Goal: Information Seeking & Learning: Learn about a topic

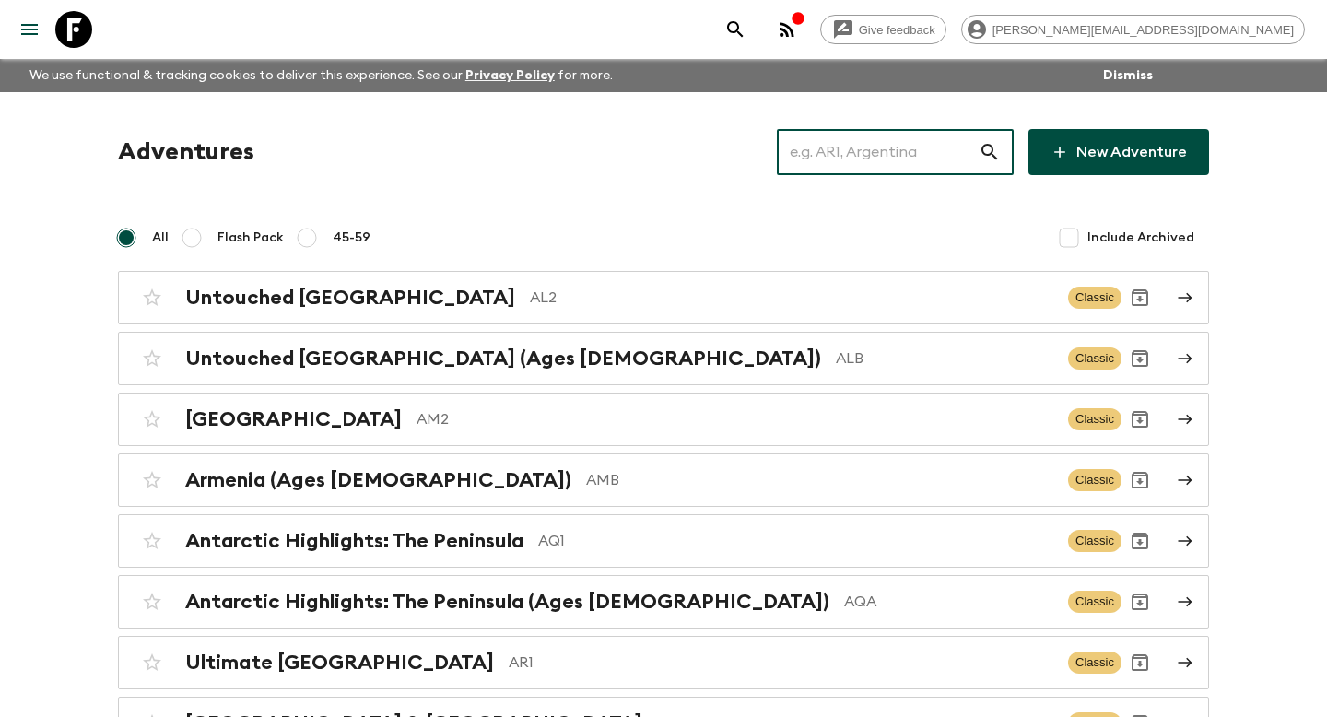
click at [839, 157] on input "text" at bounding box center [878, 152] width 202 height 52
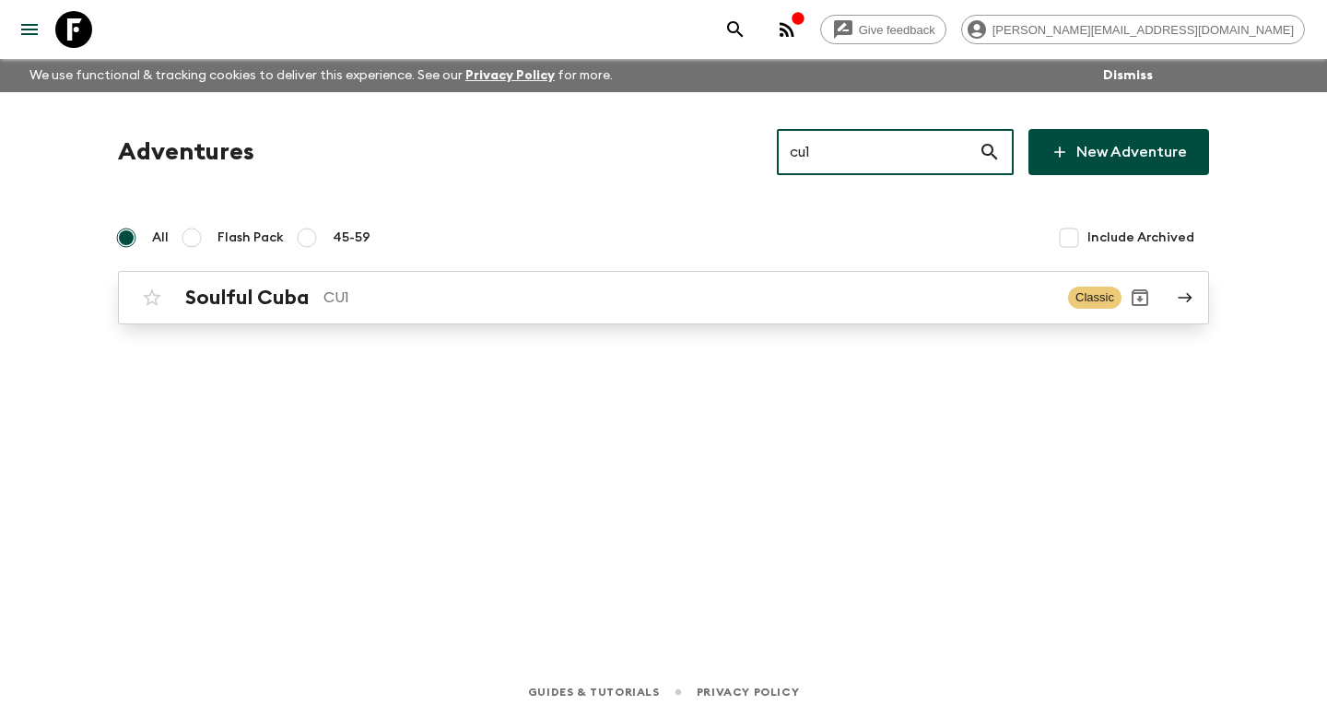
type input "cu1"
click at [731, 301] on p "CU1" at bounding box center [688, 297] width 730 height 22
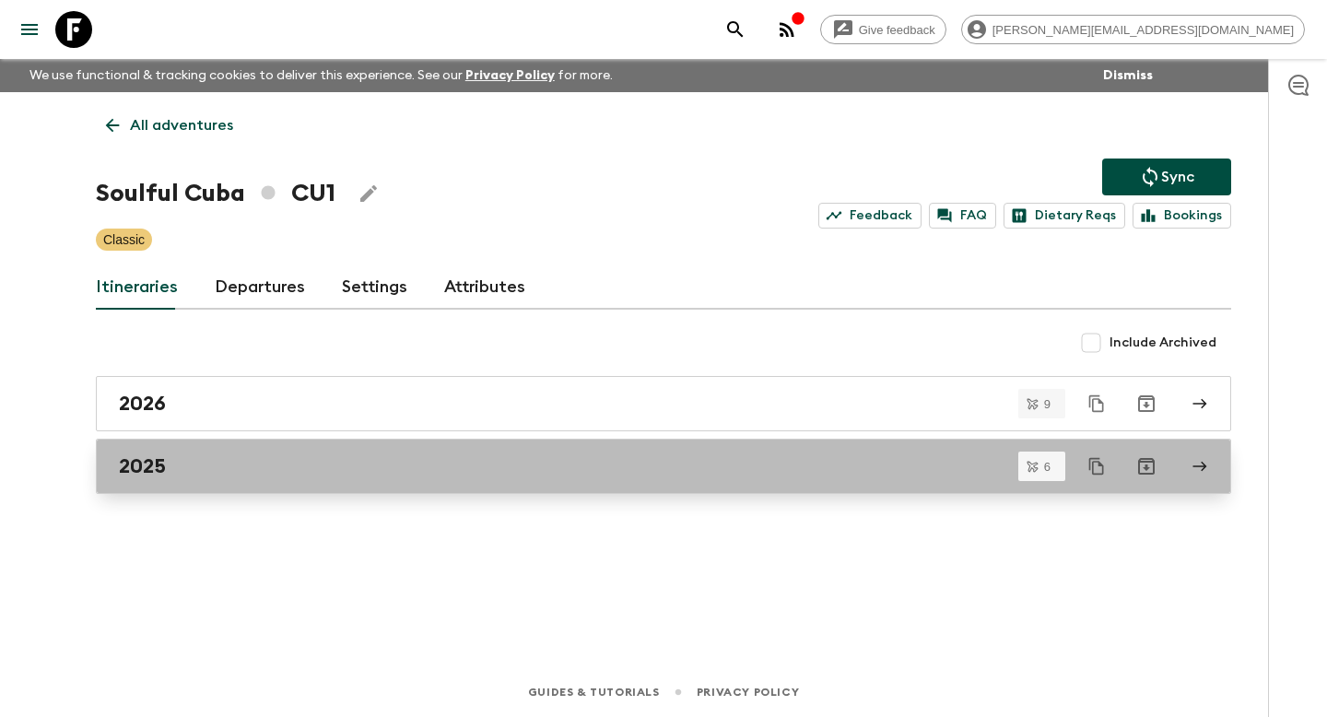
click at [533, 456] on div "2025" at bounding box center [646, 466] width 1054 height 24
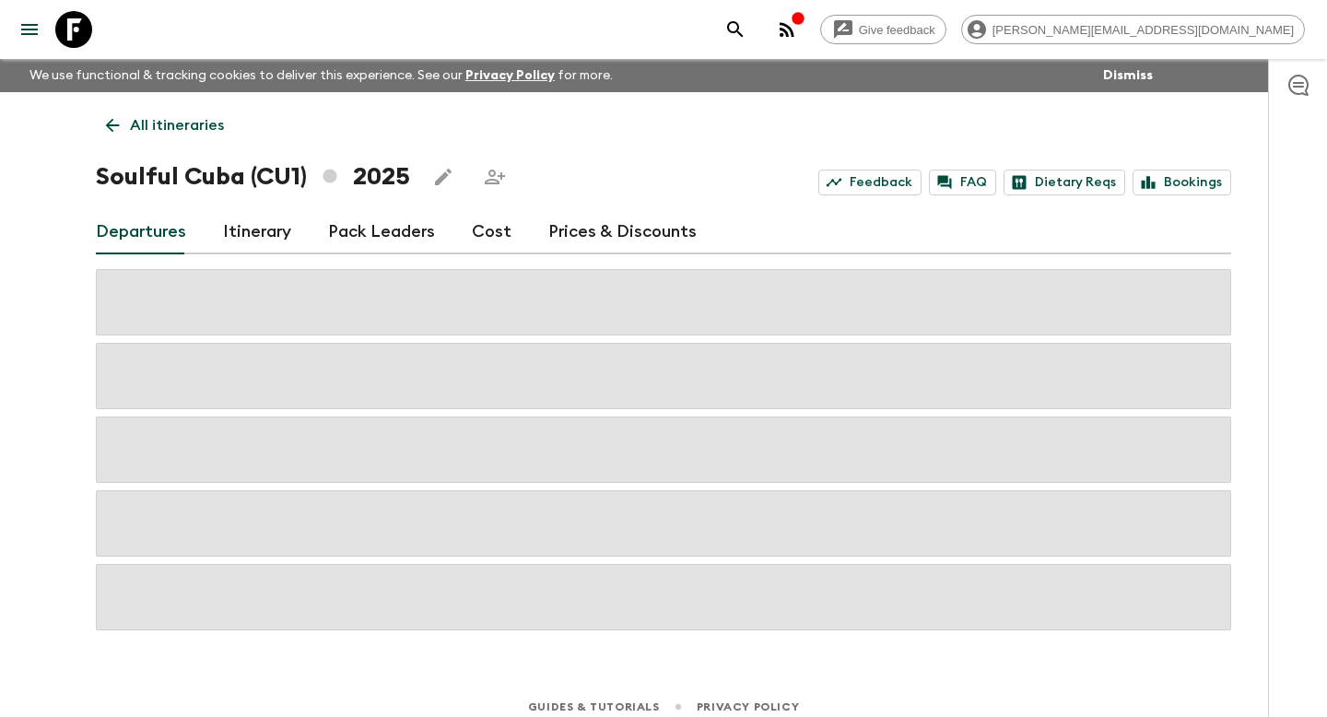
click at [270, 226] on link "Itinerary" at bounding box center [257, 232] width 68 height 44
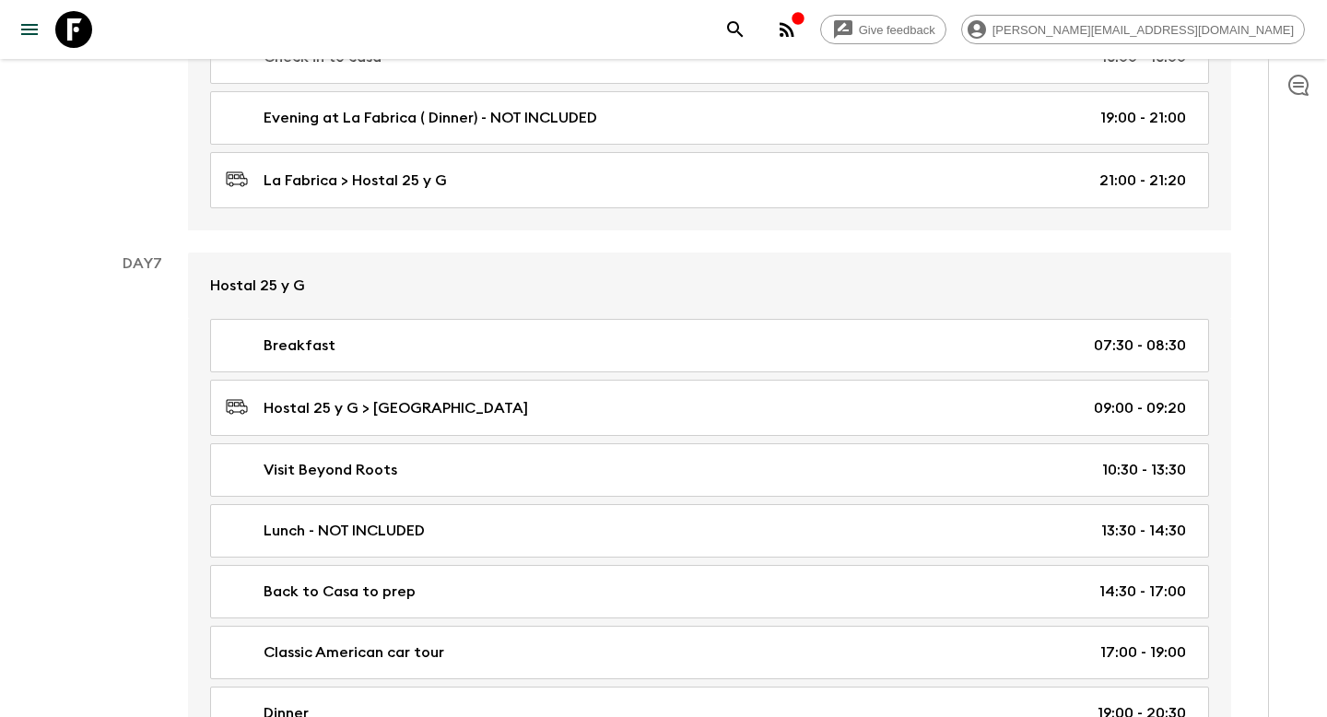
scroll to position [4358, 0]
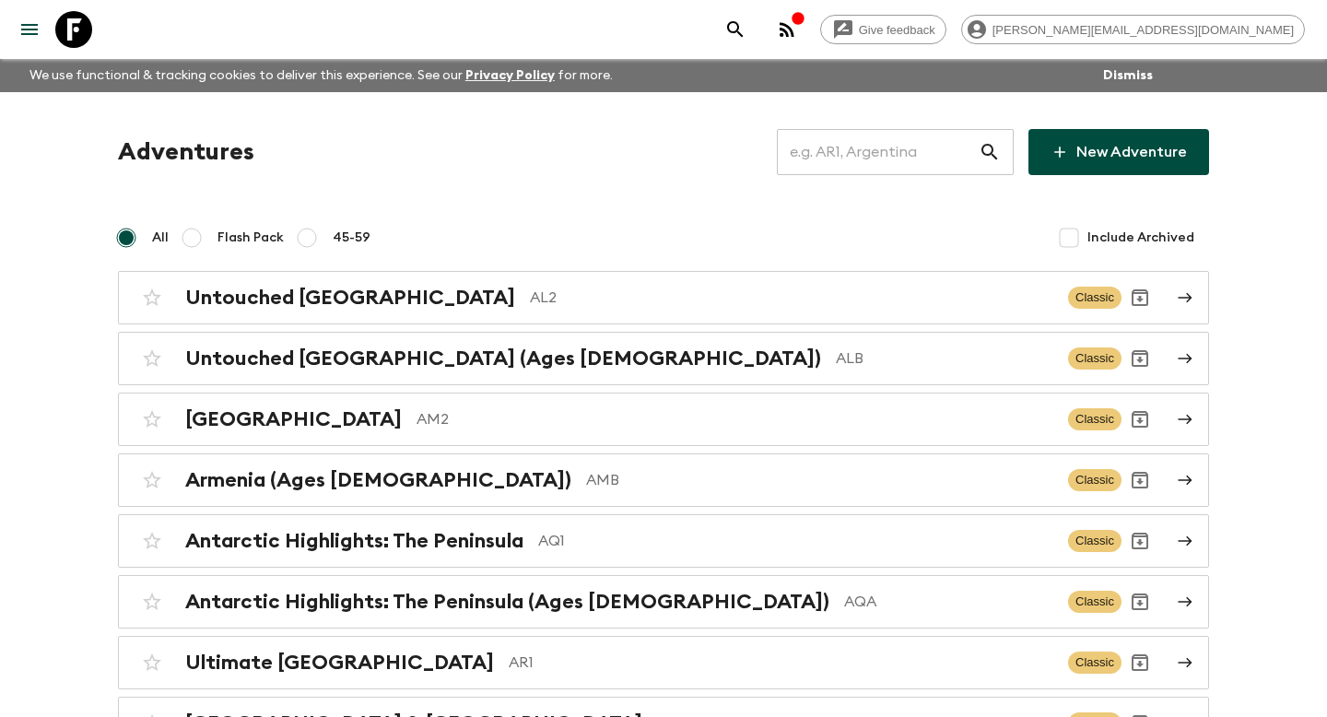
click at [901, 147] on input "text" at bounding box center [878, 152] width 202 height 52
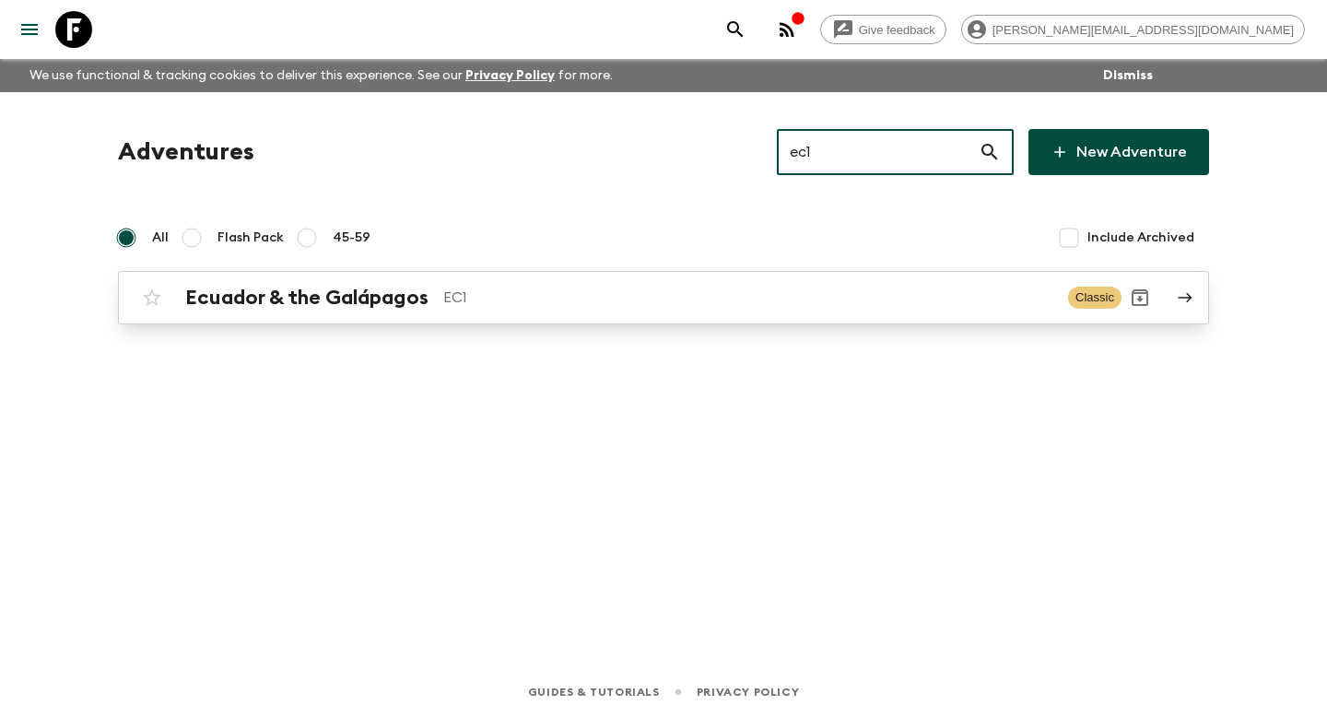
type input "ec1"
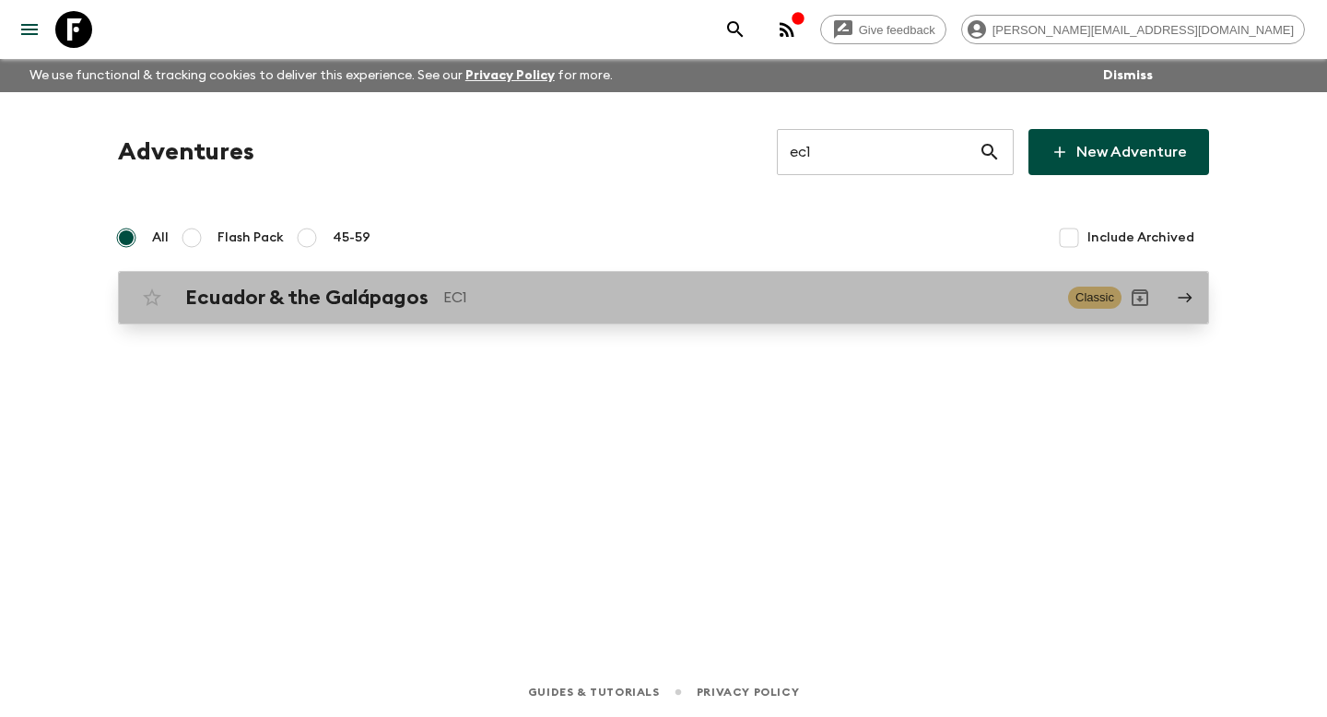
click at [783, 300] on p "EC1" at bounding box center [748, 297] width 610 height 22
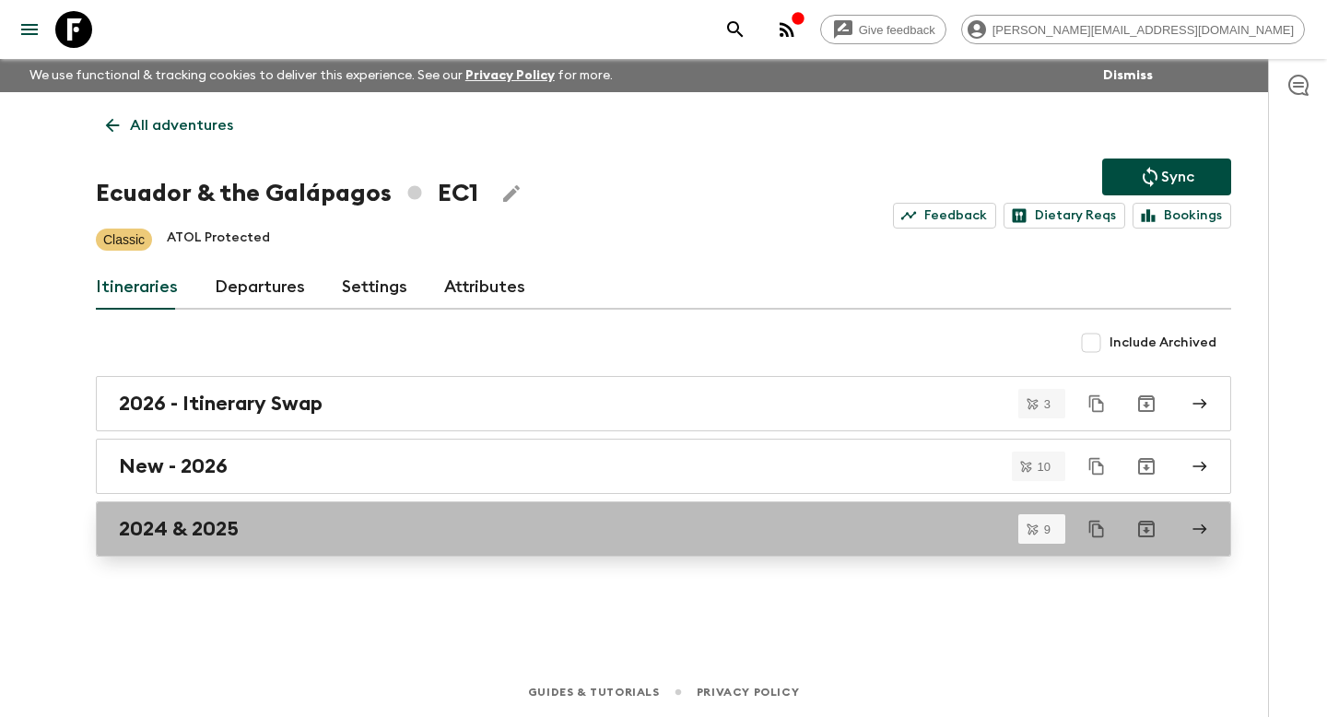
click at [403, 513] on link "2024 & 2025" at bounding box center [663, 528] width 1135 height 55
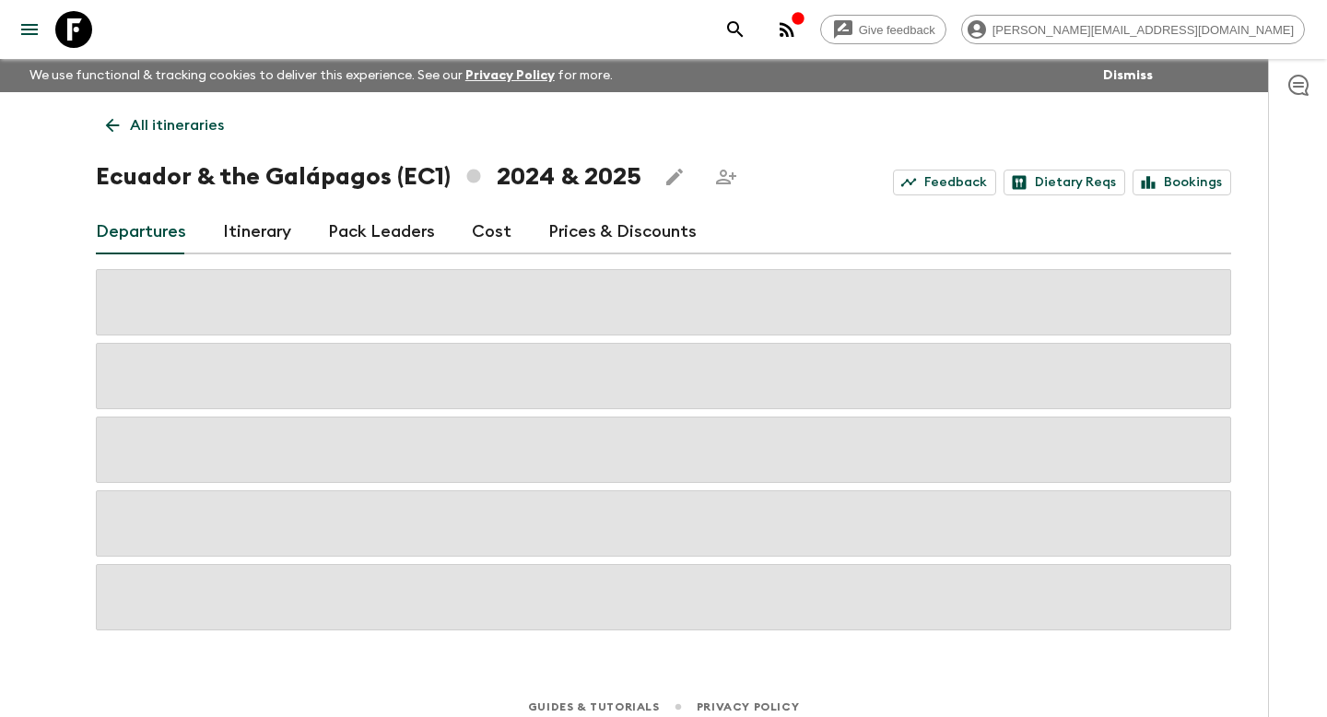
click at [261, 235] on link "Itinerary" at bounding box center [257, 232] width 68 height 44
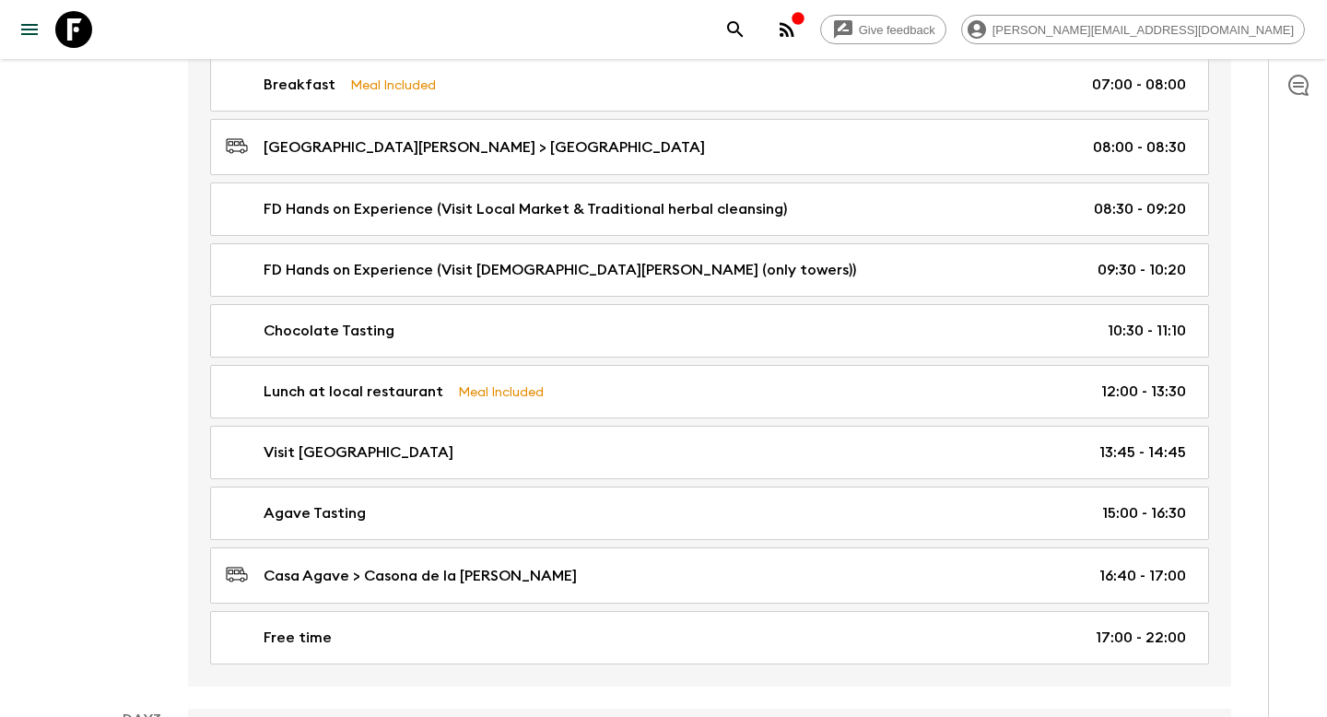
scroll to position [615, 0]
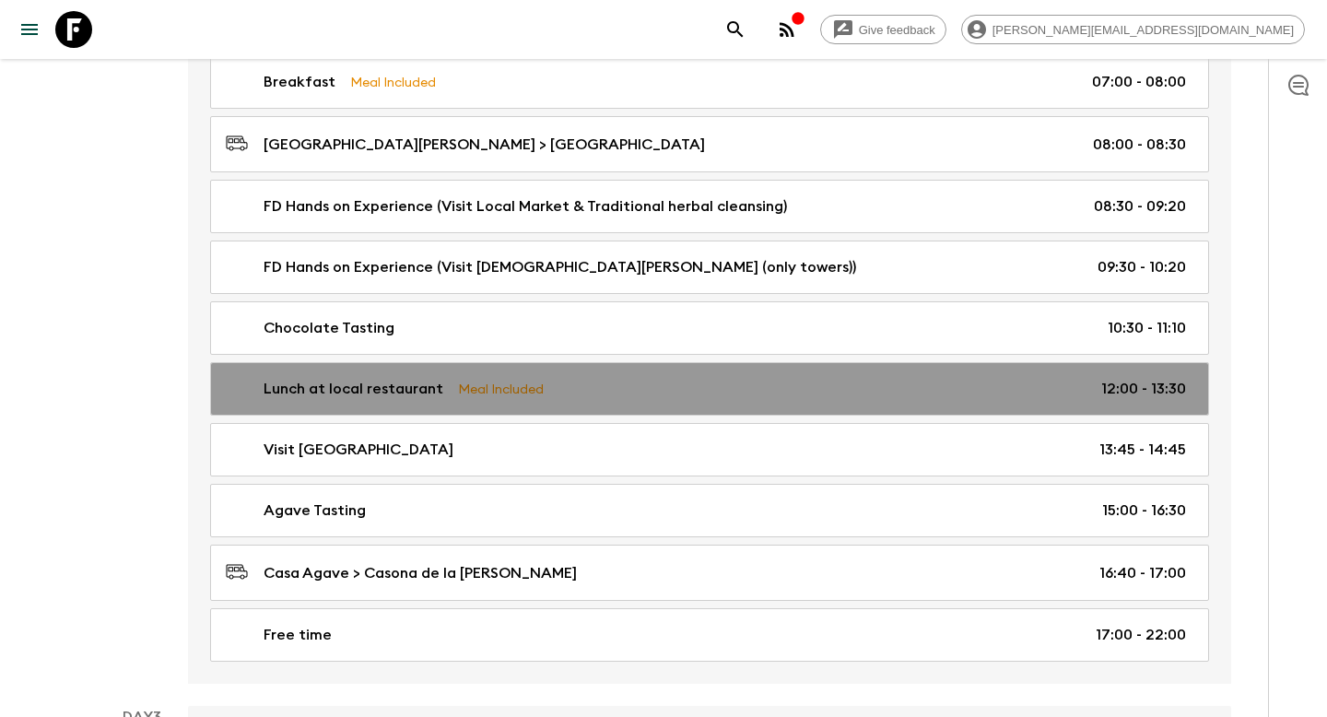
click at [399, 379] on p "Lunch at local restaurant" at bounding box center [353, 389] width 180 height 22
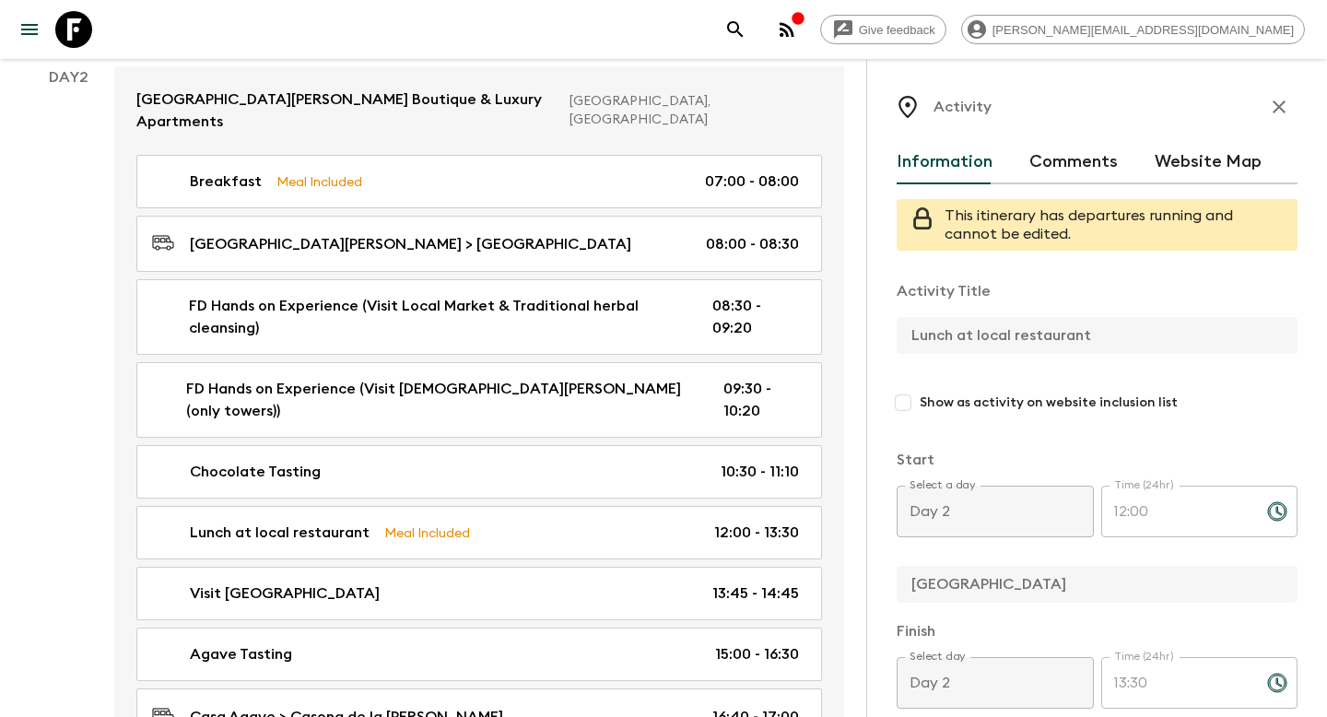
click at [1272, 117] on icon "button" at bounding box center [1279, 107] width 22 height 22
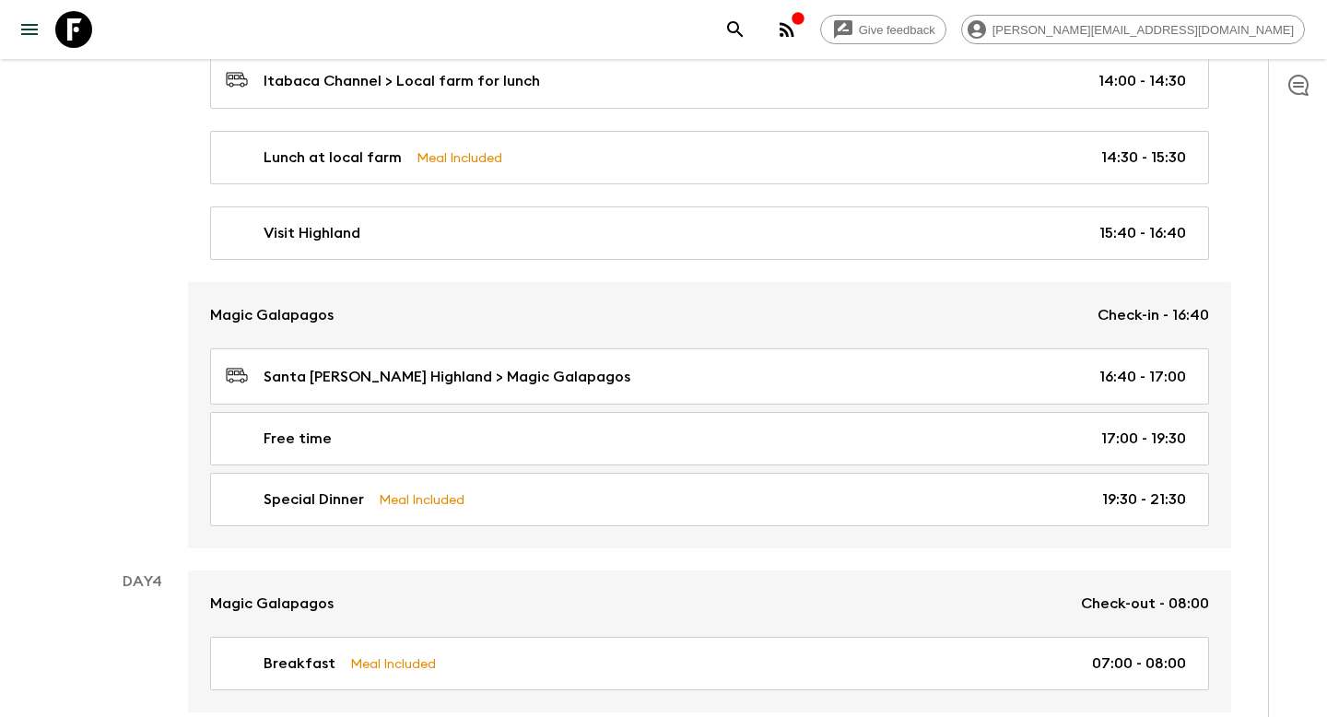
scroll to position [1984, 0]
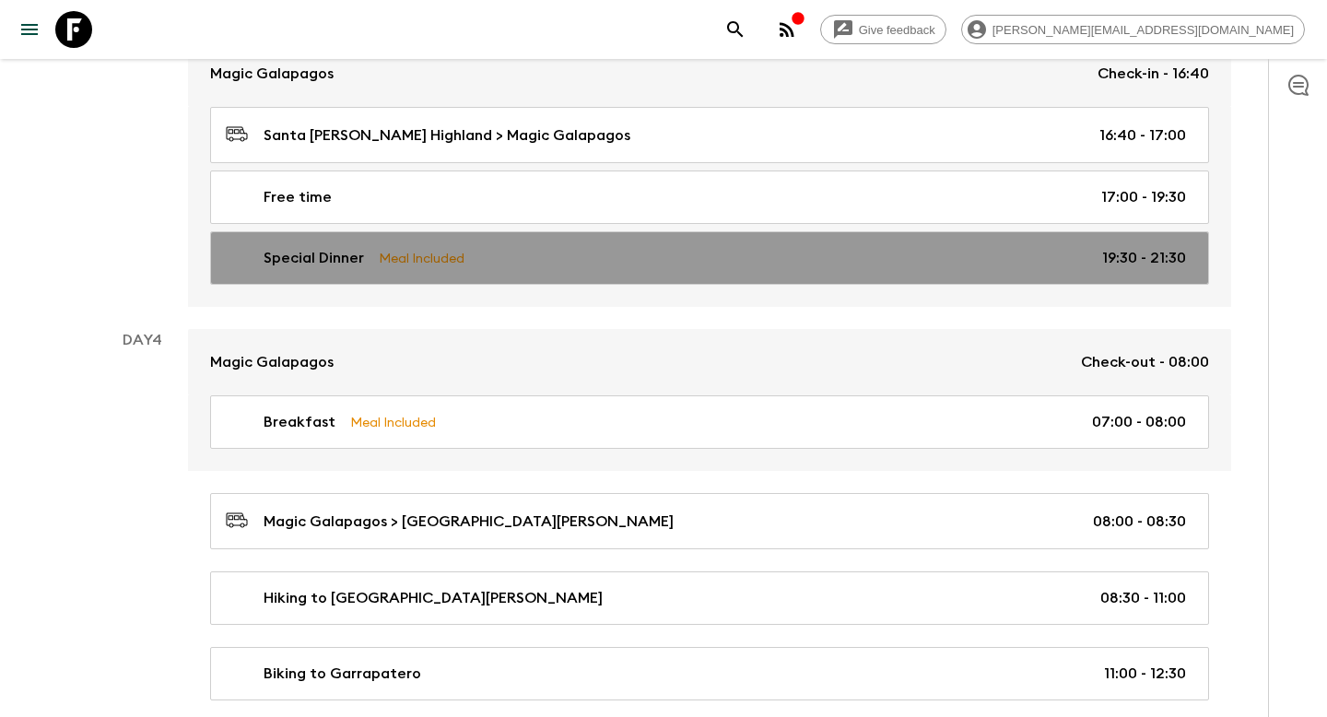
click at [660, 247] on div "Special Dinner Meal Included 19:30 - 21:30" at bounding box center [706, 258] width 960 height 22
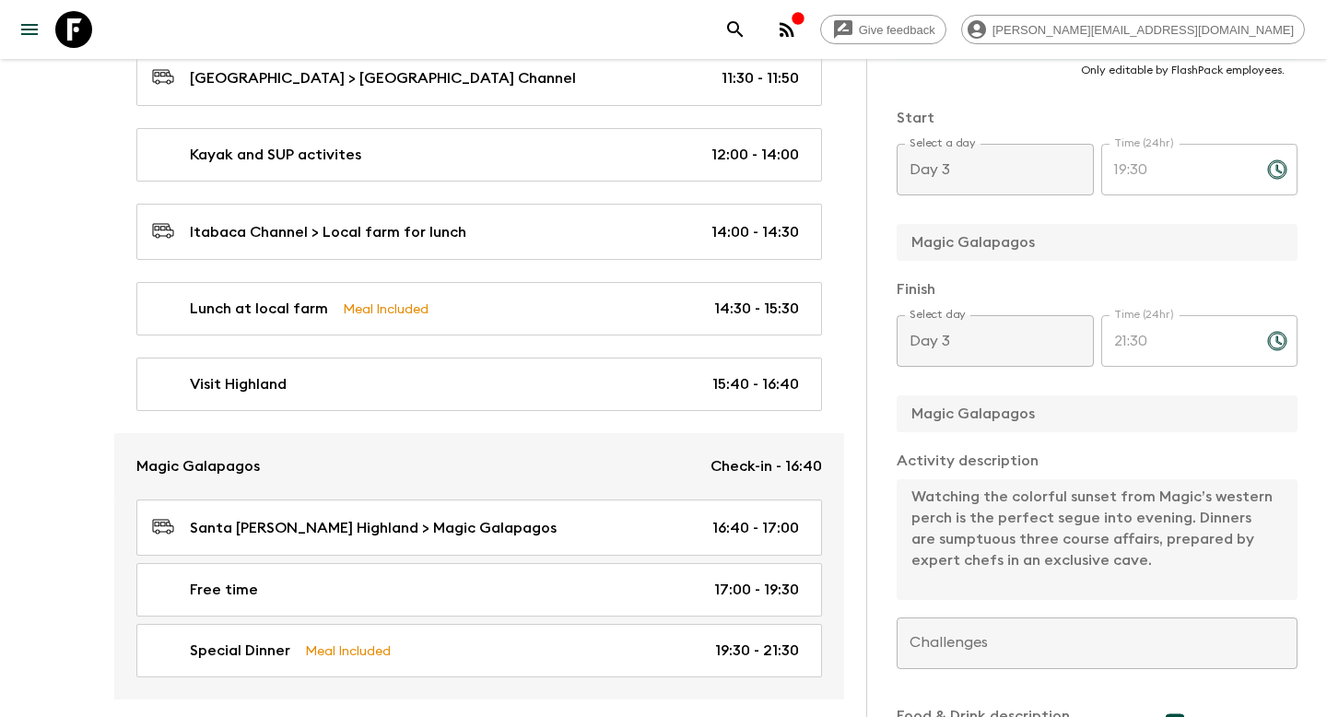
scroll to position [455, 0]
